Goal: Task Accomplishment & Management: Use online tool/utility

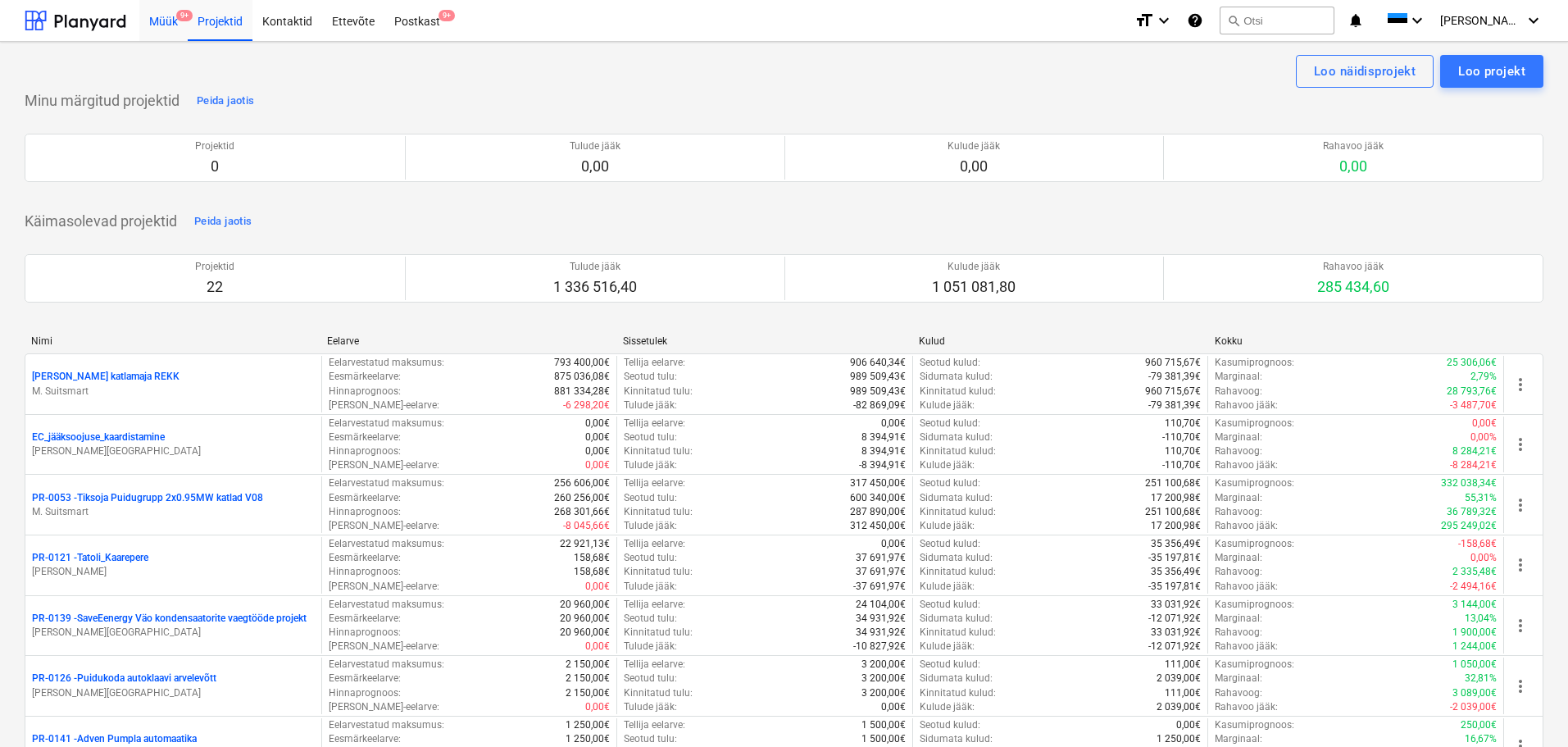
click at [159, 23] on div "Müük 9+" at bounding box center [163, 20] width 48 height 42
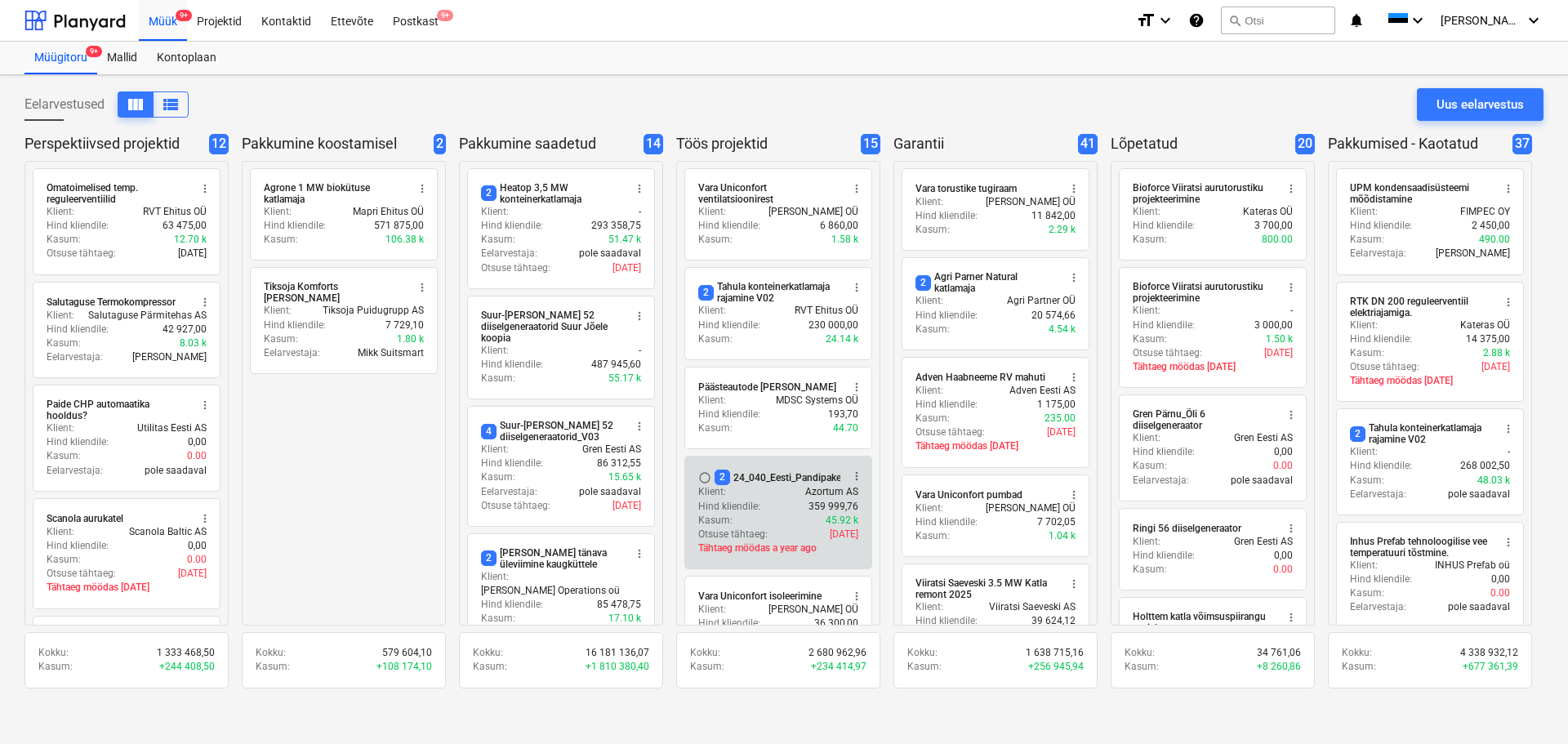
click at [759, 507] on p "Hind kliendile :" at bounding box center [729, 506] width 62 height 14
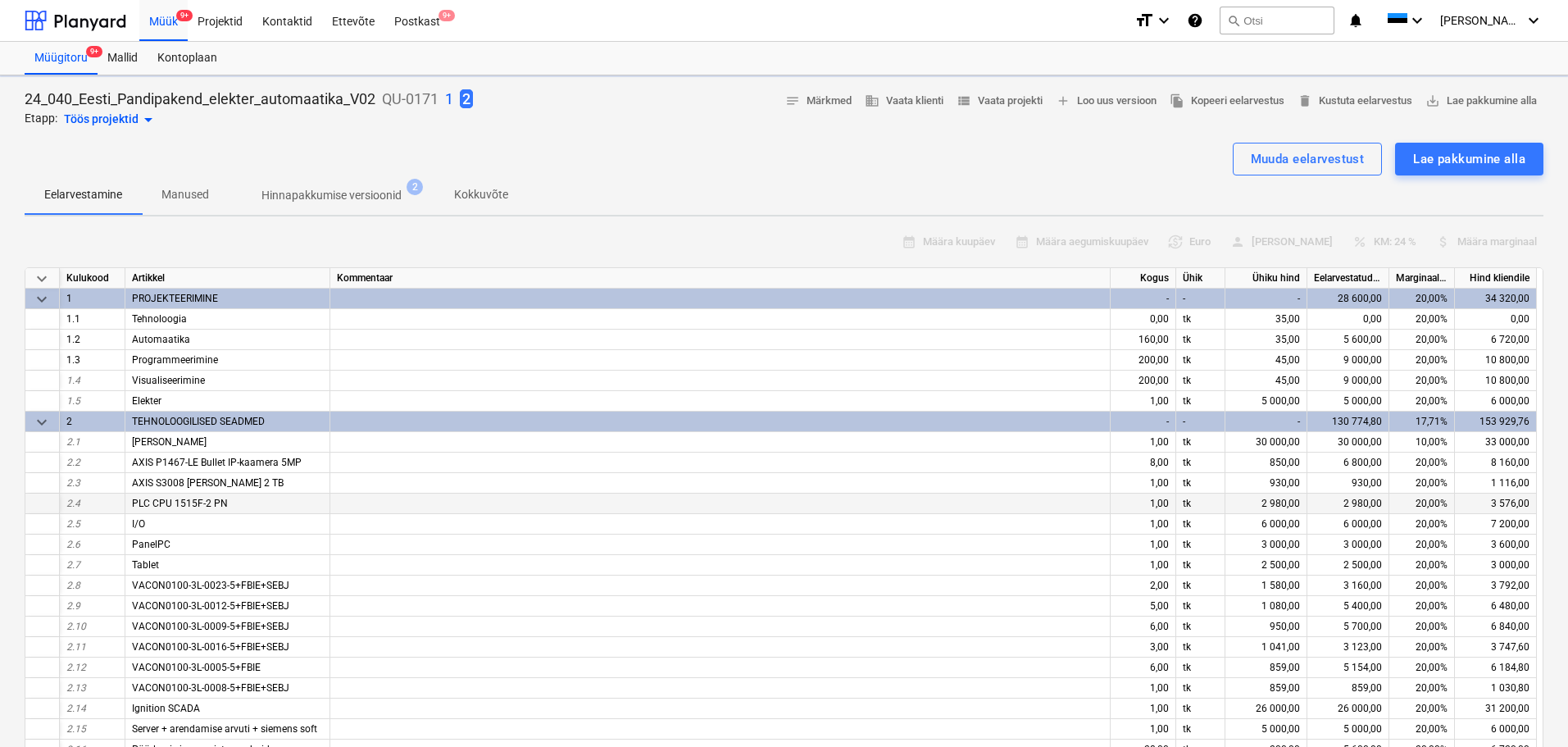
type textarea "x"
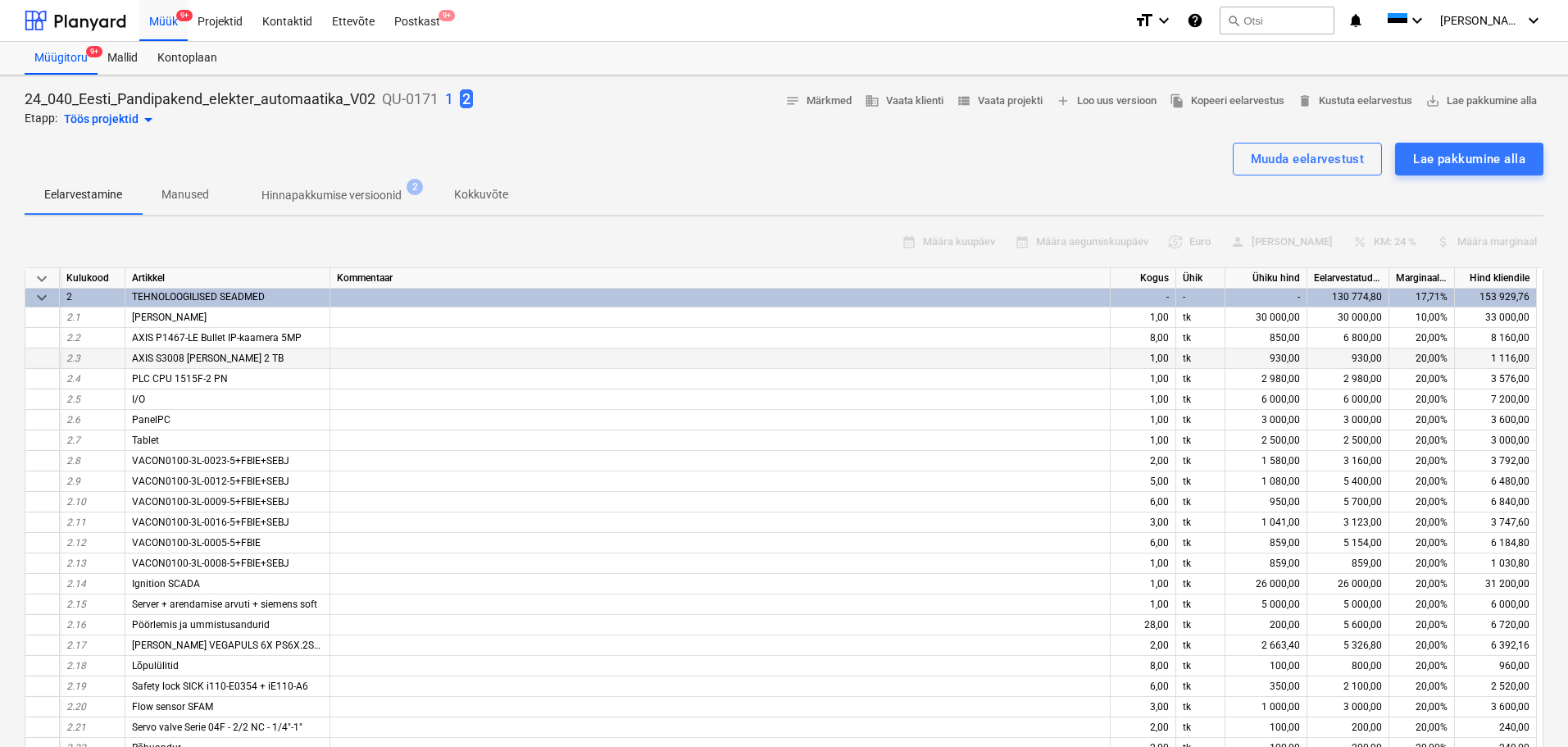
scroll to position [164, 0]
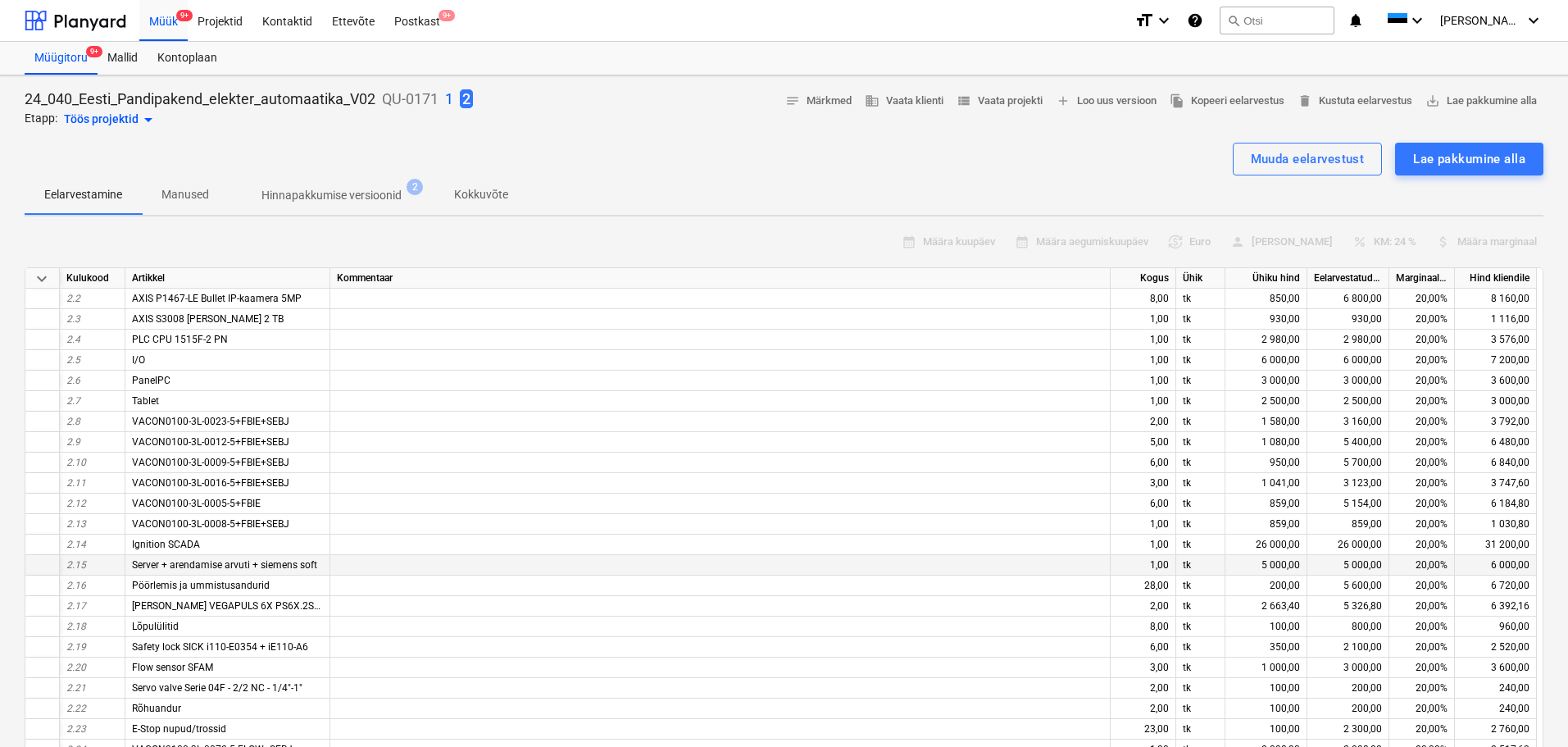
click at [231, 566] on span "Server + arendamise arvuti + siemens soft" at bounding box center [224, 564] width 186 height 12
drag, startPoint x: 330, startPoint y: 563, endPoint x: 63, endPoint y: 562, distance: 267.0
click at [0, 0] on div "2.15 Server + arendamise arvuti + siemens soft 1,00 tk 5 000,00 5 000,00 20,00%…" at bounding box center [0, 0] width 0 height 0
copy div "2.15 Server + arendamise arvuti + siemens soft"
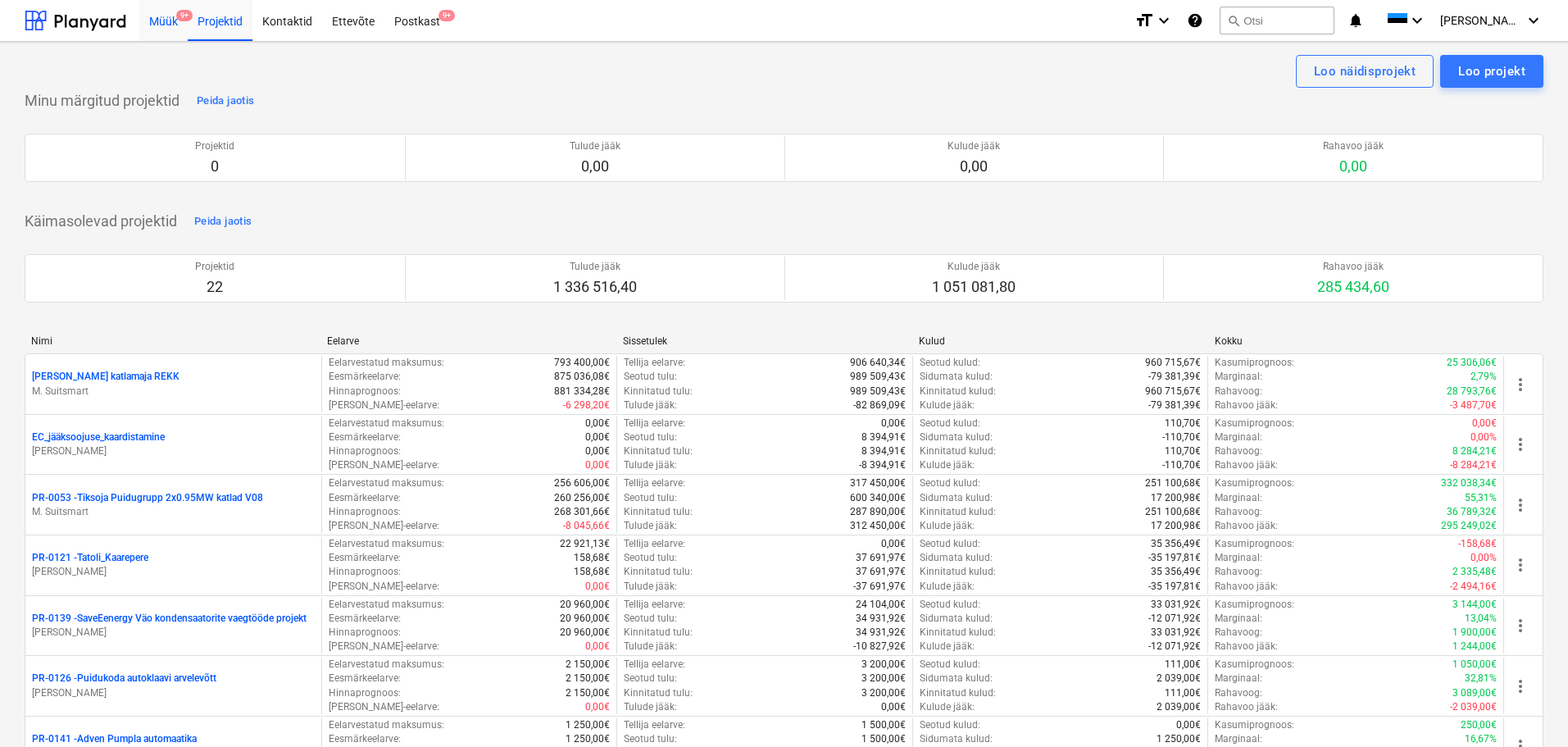
click at [158, 25] on div "Müük 9+" at bounding box center [163, 20] width 48 height 42
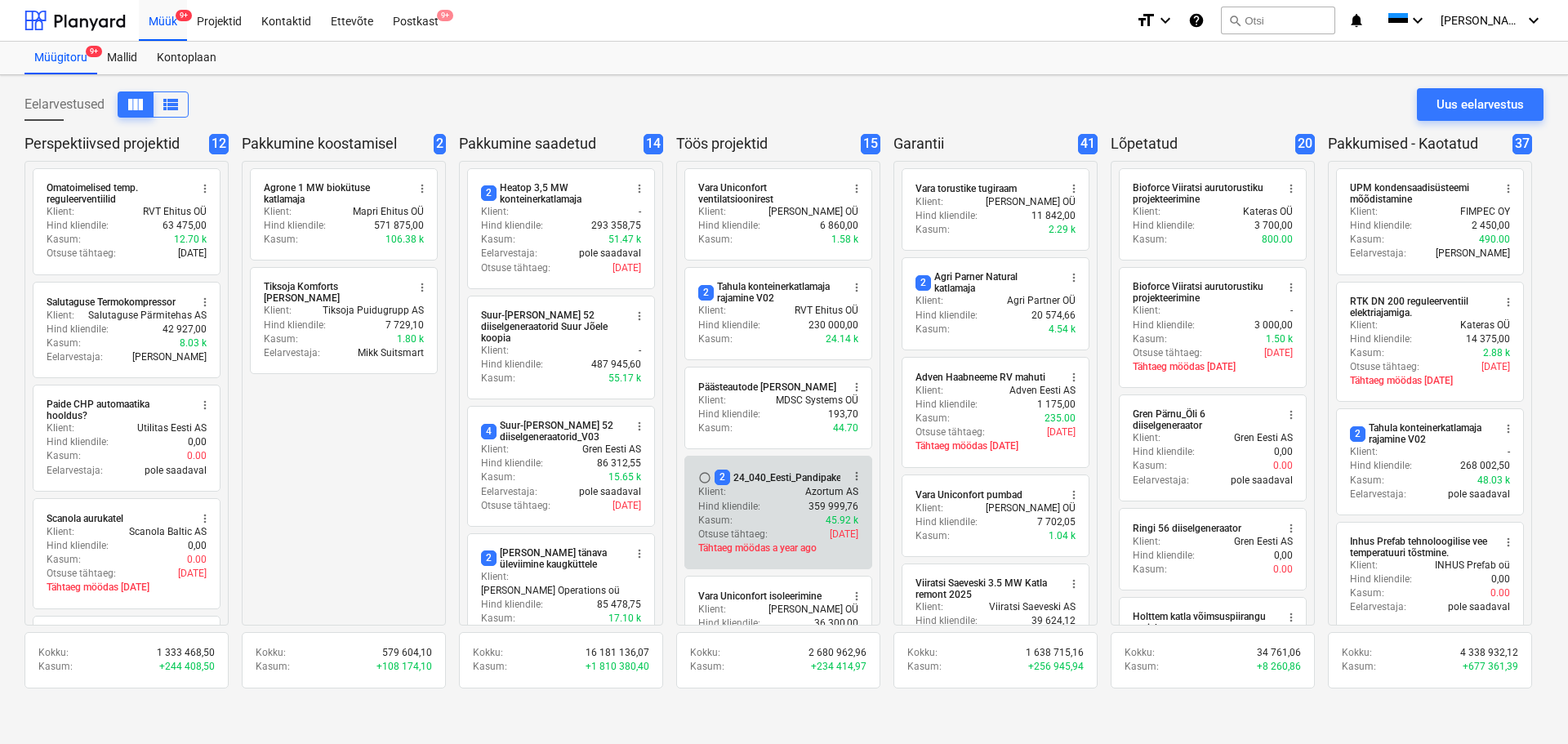
click at [753, 485] on div "Klient : Azortum AS" at bounding box center [779, 492] width 160 height 14
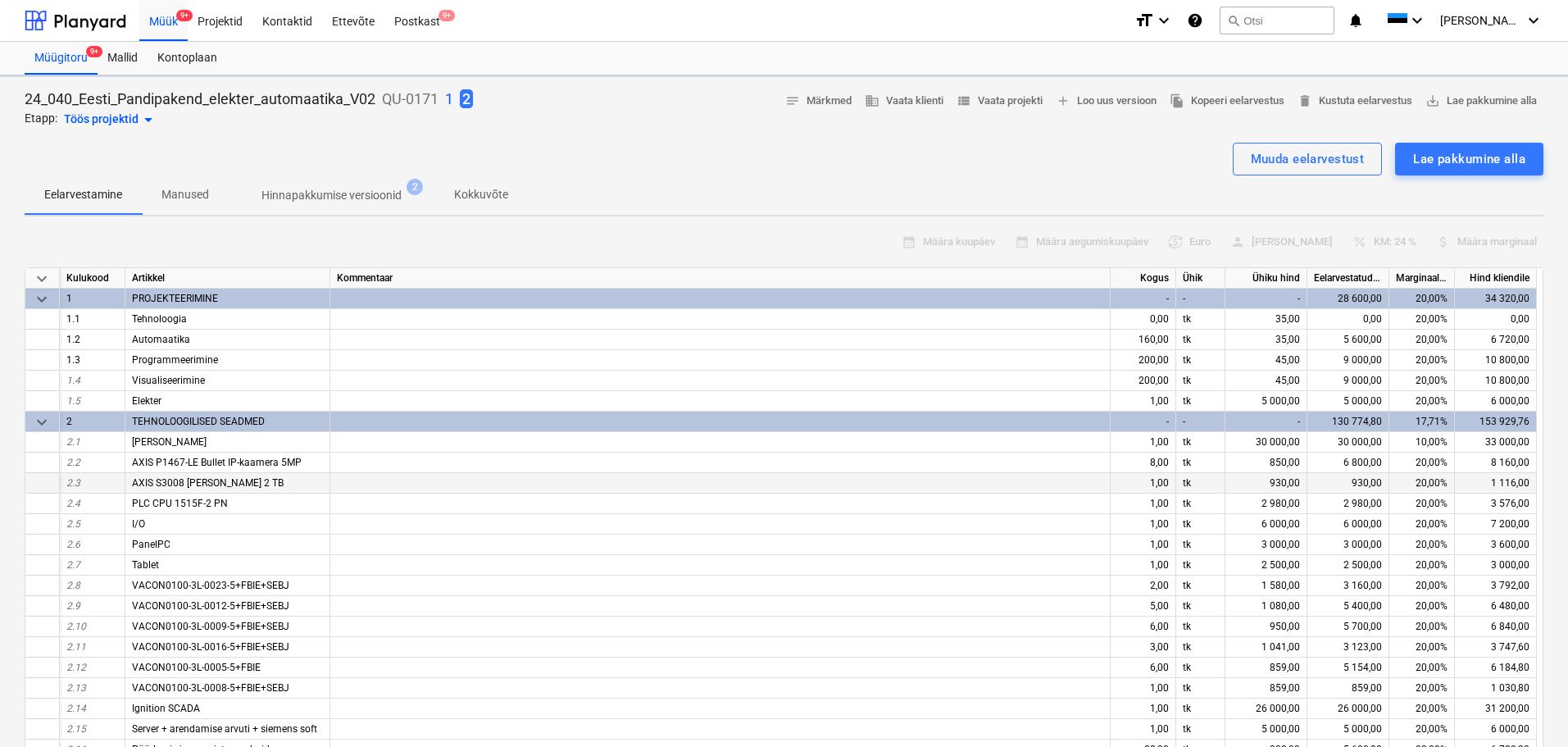
type textarea "x"
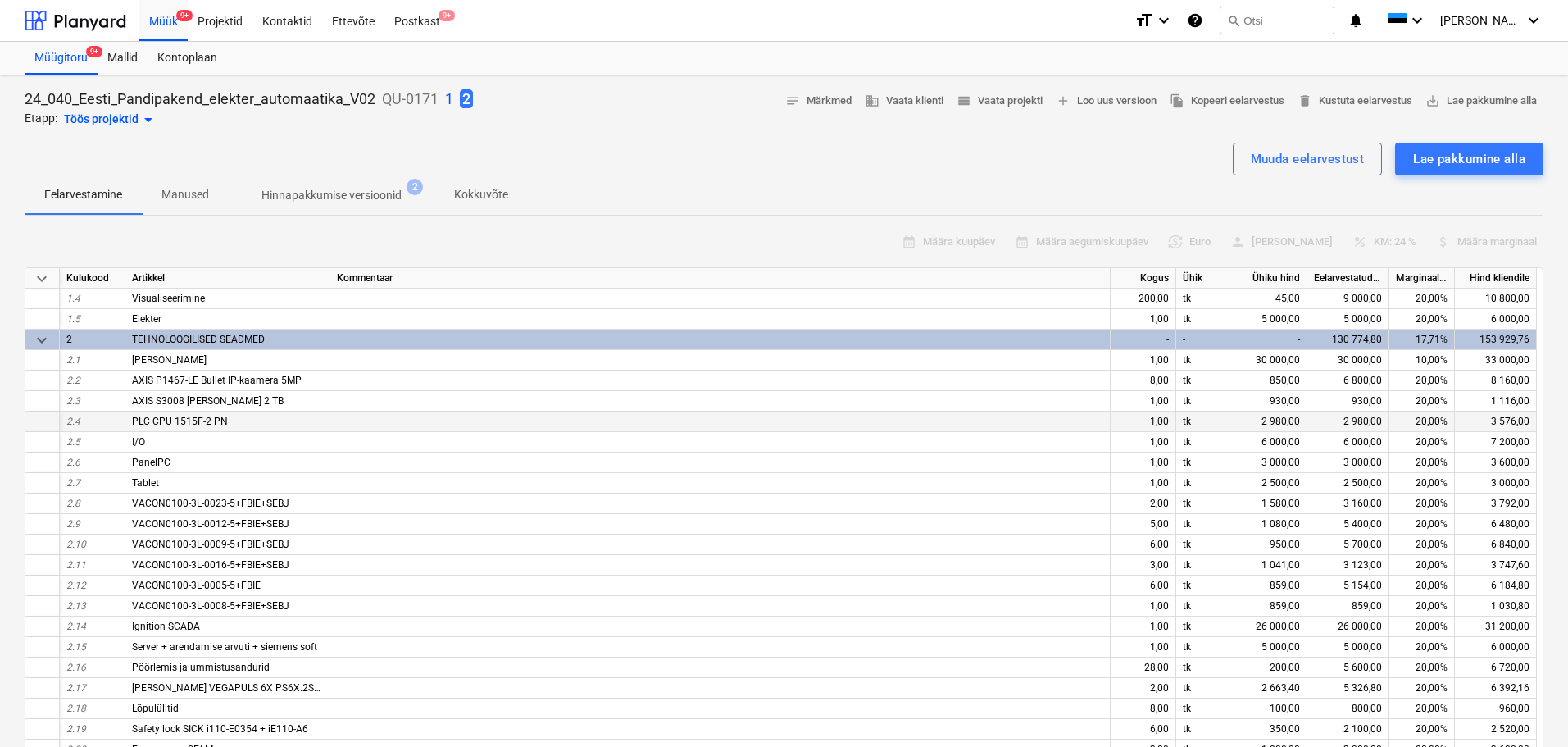
click at [236, 422] on div "PLC CPU 1515F-2 PN" at bounding box center [228, 421] width 205 height 21
drag, startPoint x: 235, startPoint y: 418, endPoint x: 151, endPoint y: 420, distance: 84.0
click at [151, 420] on div "PLC CPU 1515F-2 PN" at bounding box center [228, 421] width 205 height 21
copy span "CPU 1515F-2 PN"
